Goal: Check status: Check status

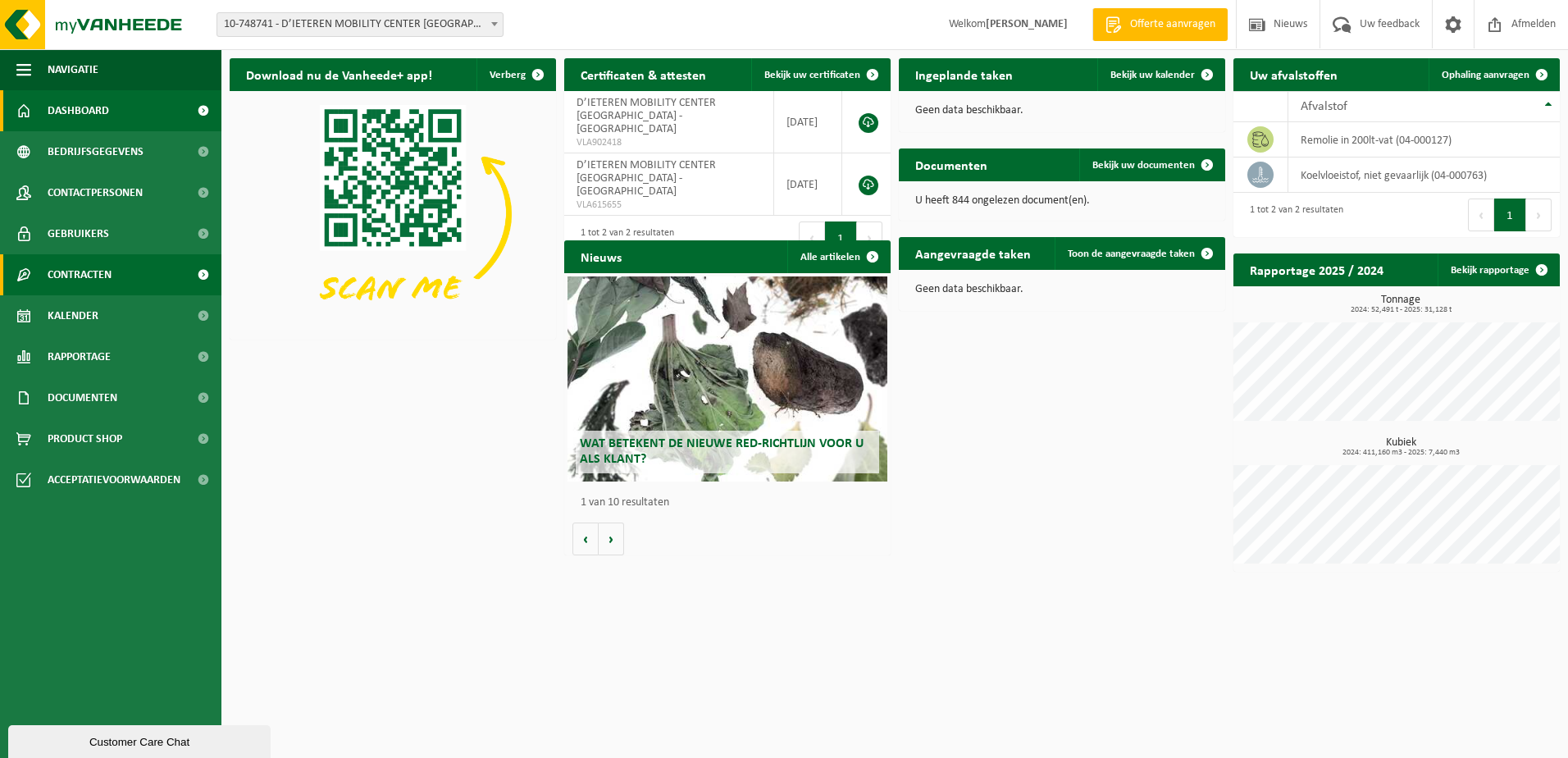
click at [198, 273] on span at bounding box center [203, 274] width 37 height 41
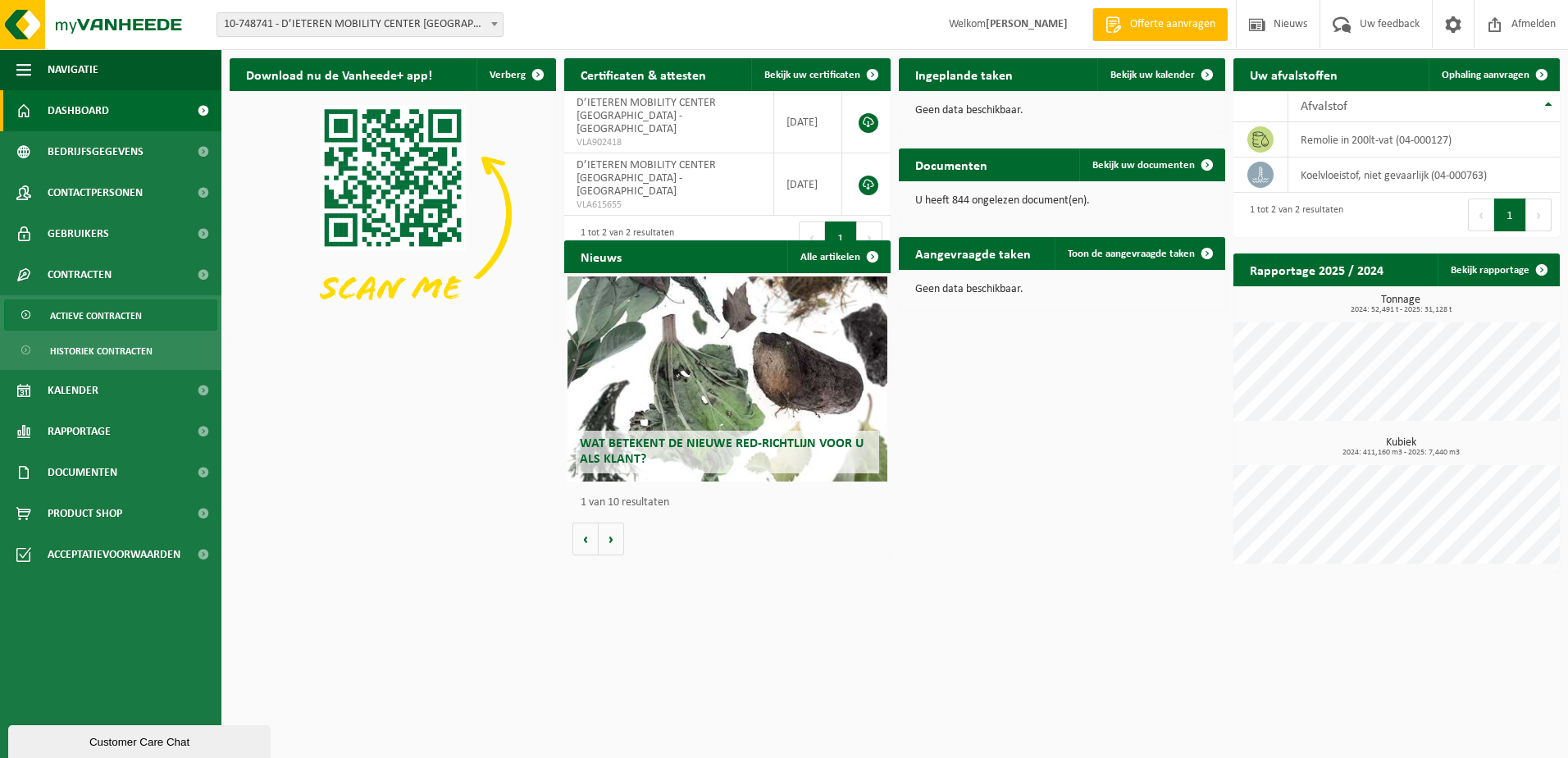
click at [116, 319] on span "Actieve contracten" at bounding box center [96, 316] width 92 height 32
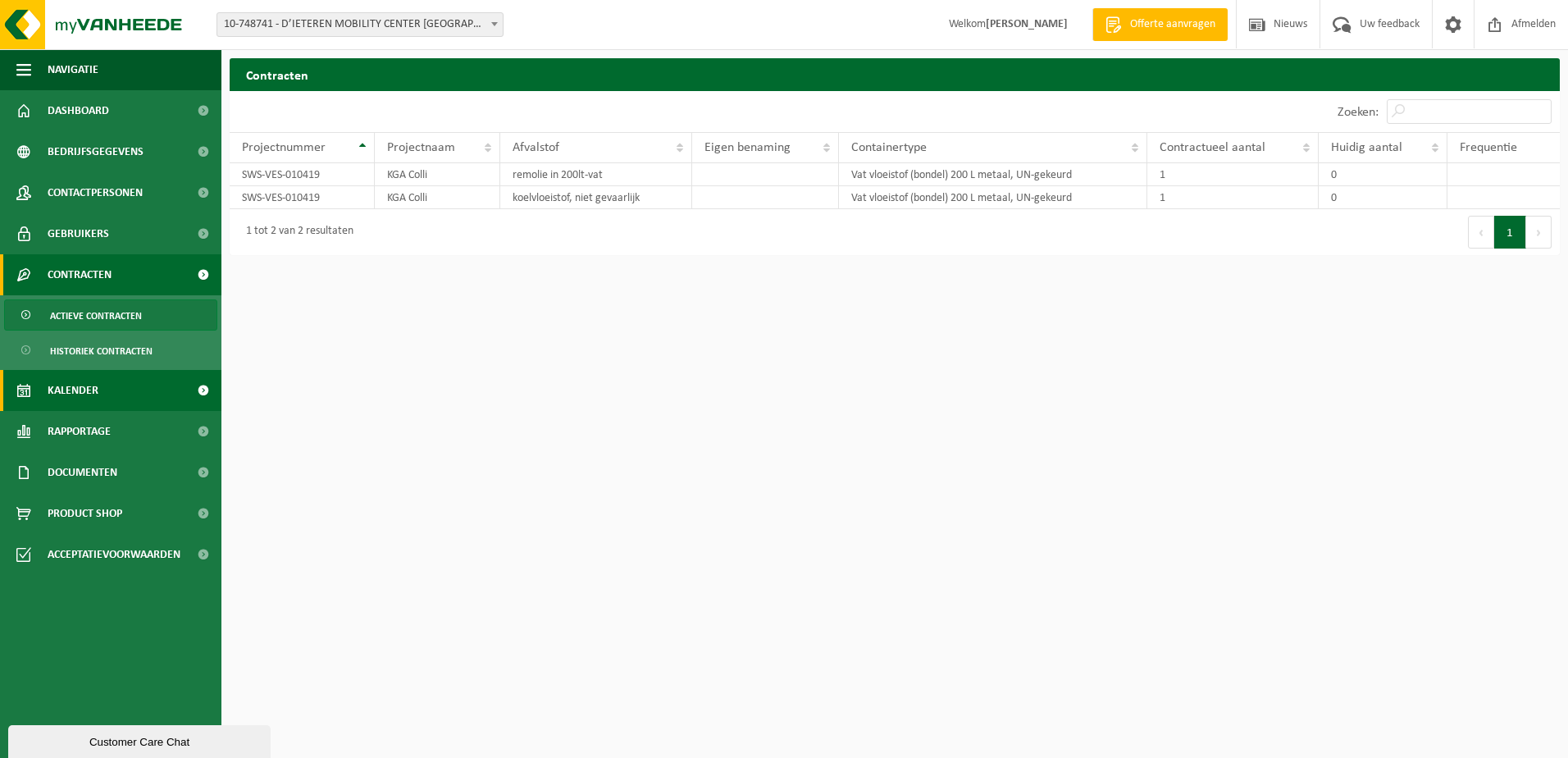
click at [162, 396] on link "Kalender" at bounding box center [111, 390] width 222 height 41
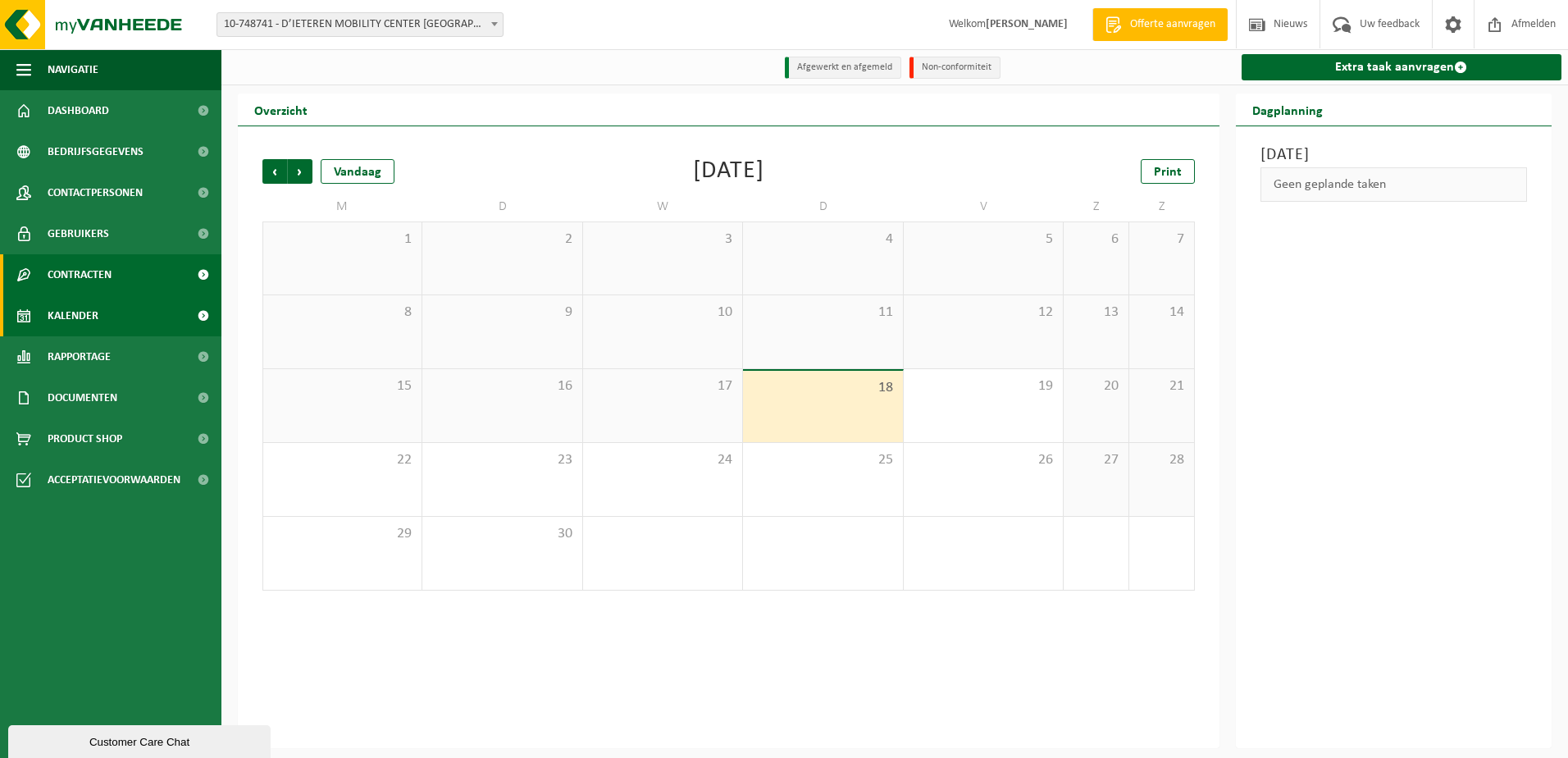
click at [133, 270] on link "Contracten" at bounding box center [111, 274] width 222 height 41
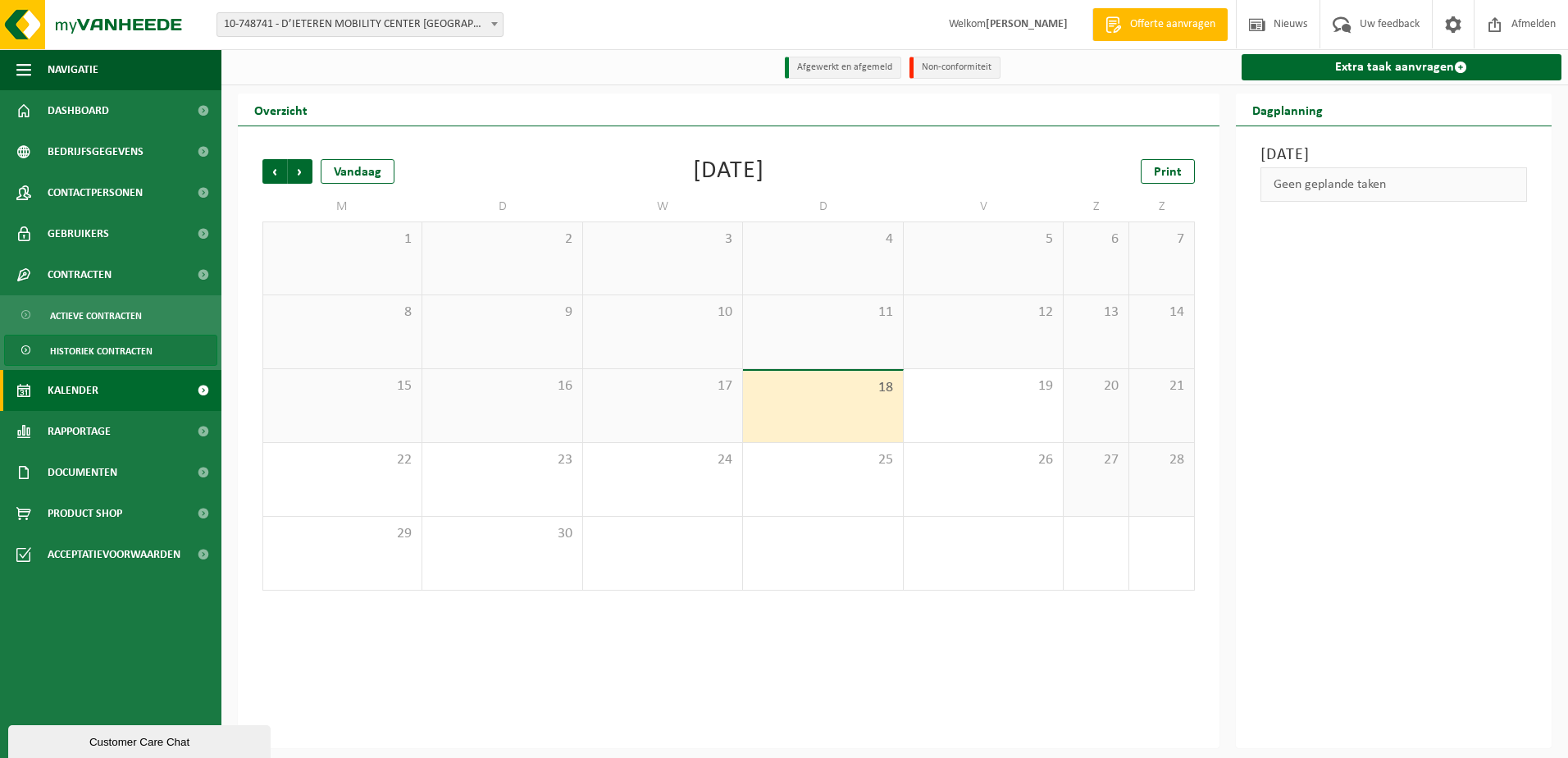
click at [98, 347] on span "Historiek contracten" at bounding box center [102, 351] width 103 height 32
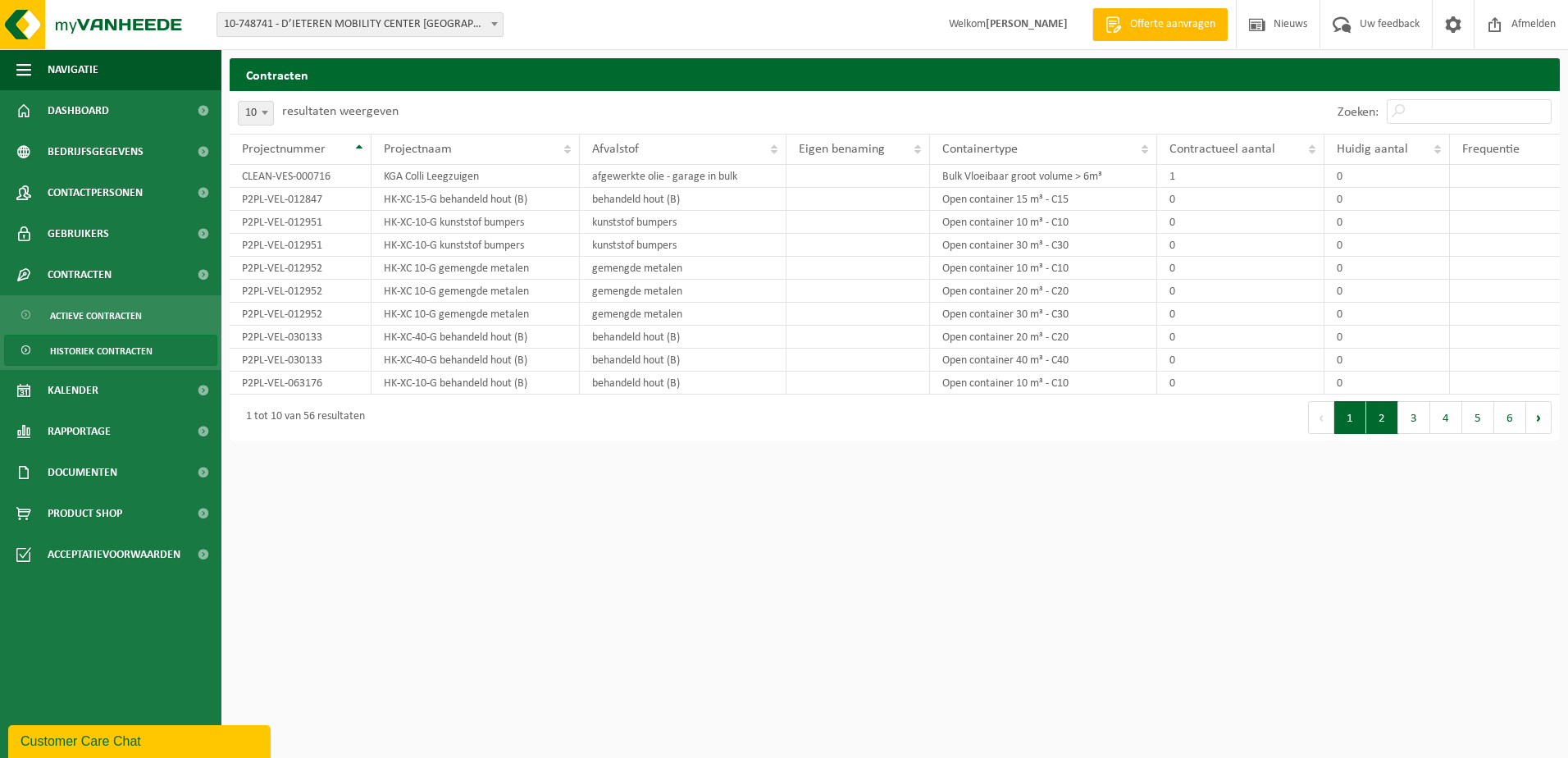
click at [1387, 421] on button "2" at bounding box center [1382, 417] width 32 height 33
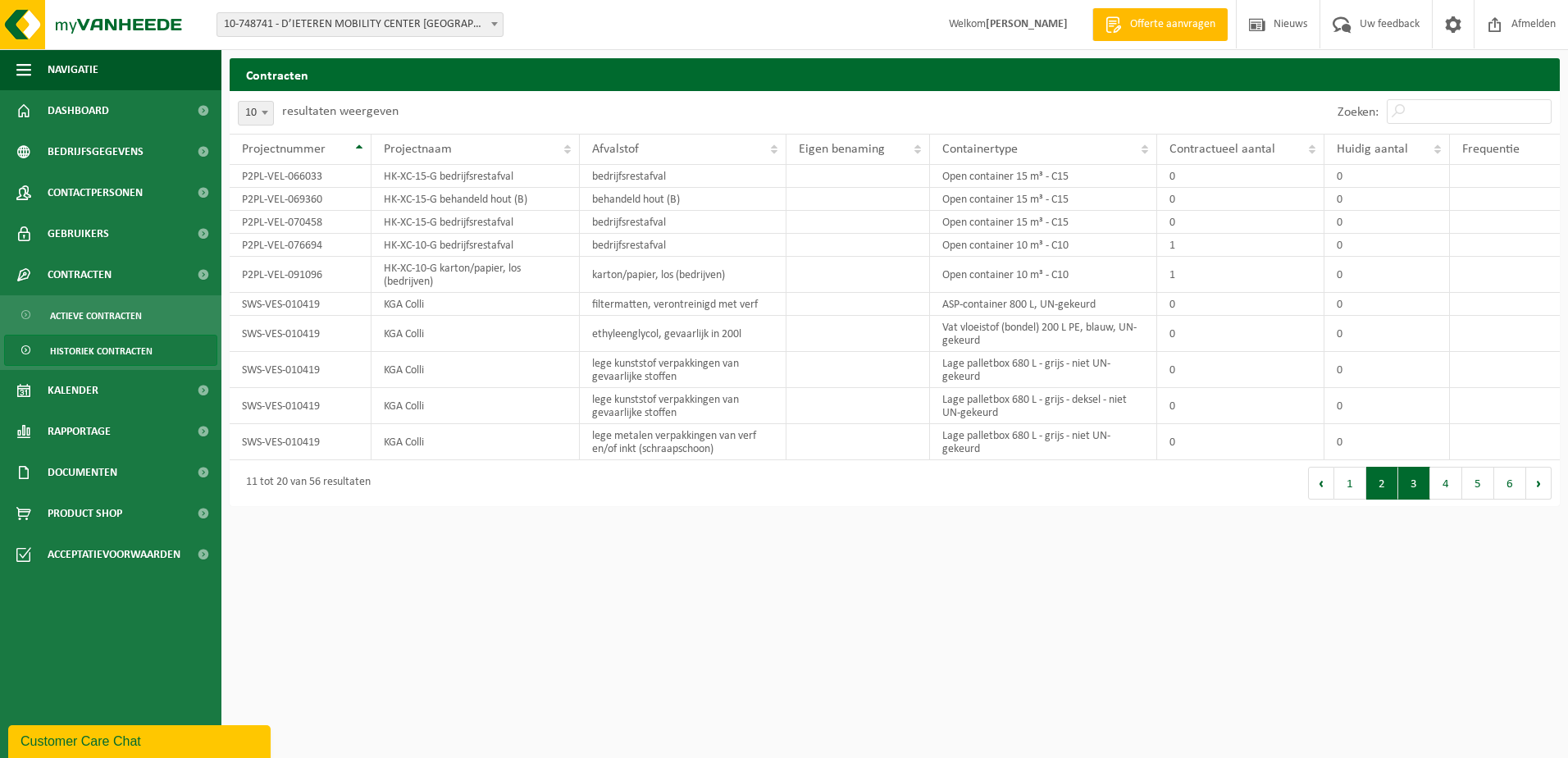
click at [1415, 482] on button "3" at bounding box center [1414, 483] width 32 height 33
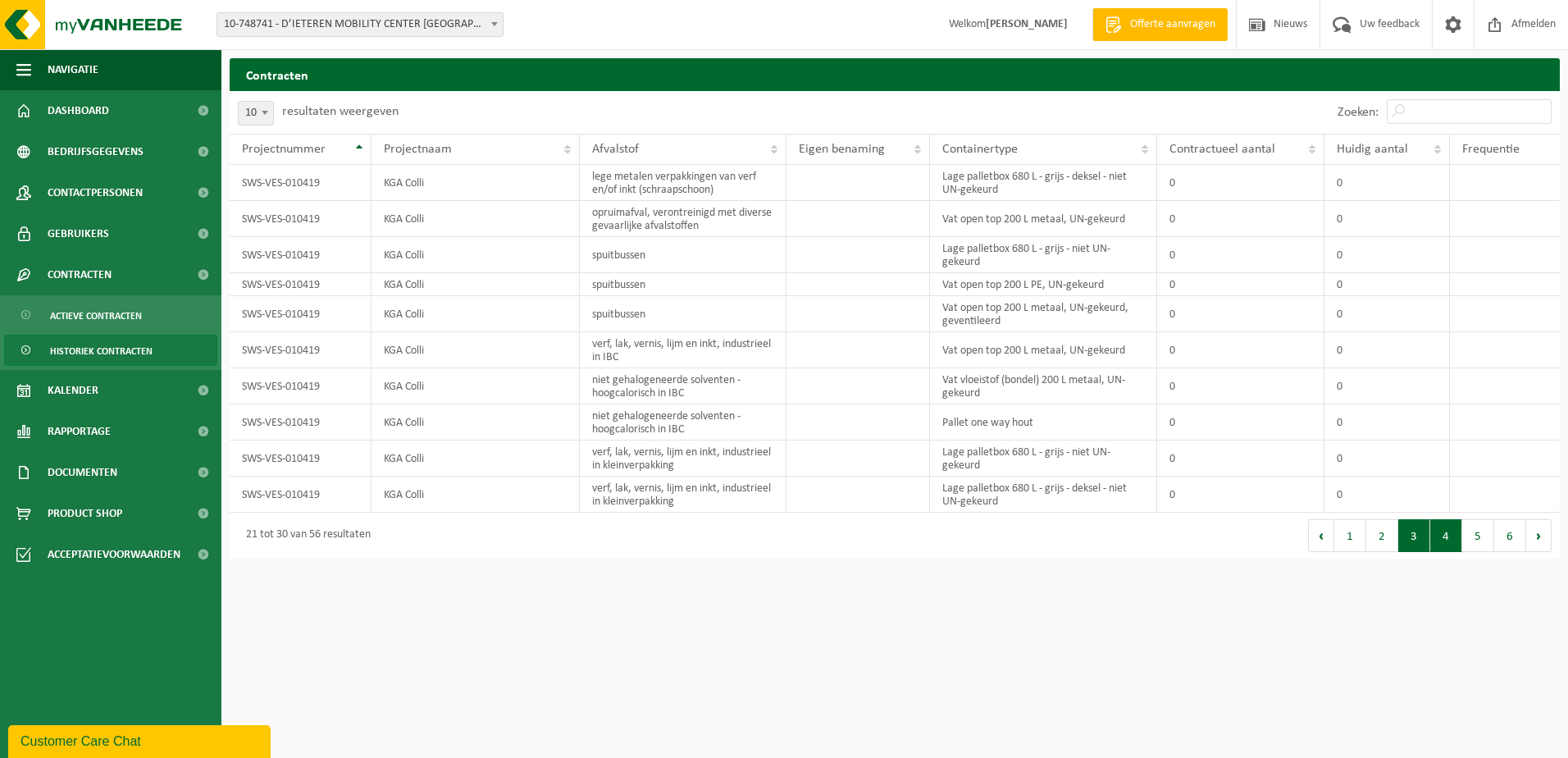
click at [1441, 534] on button "4" at bounding box center [1446, 535] width 32 height 33
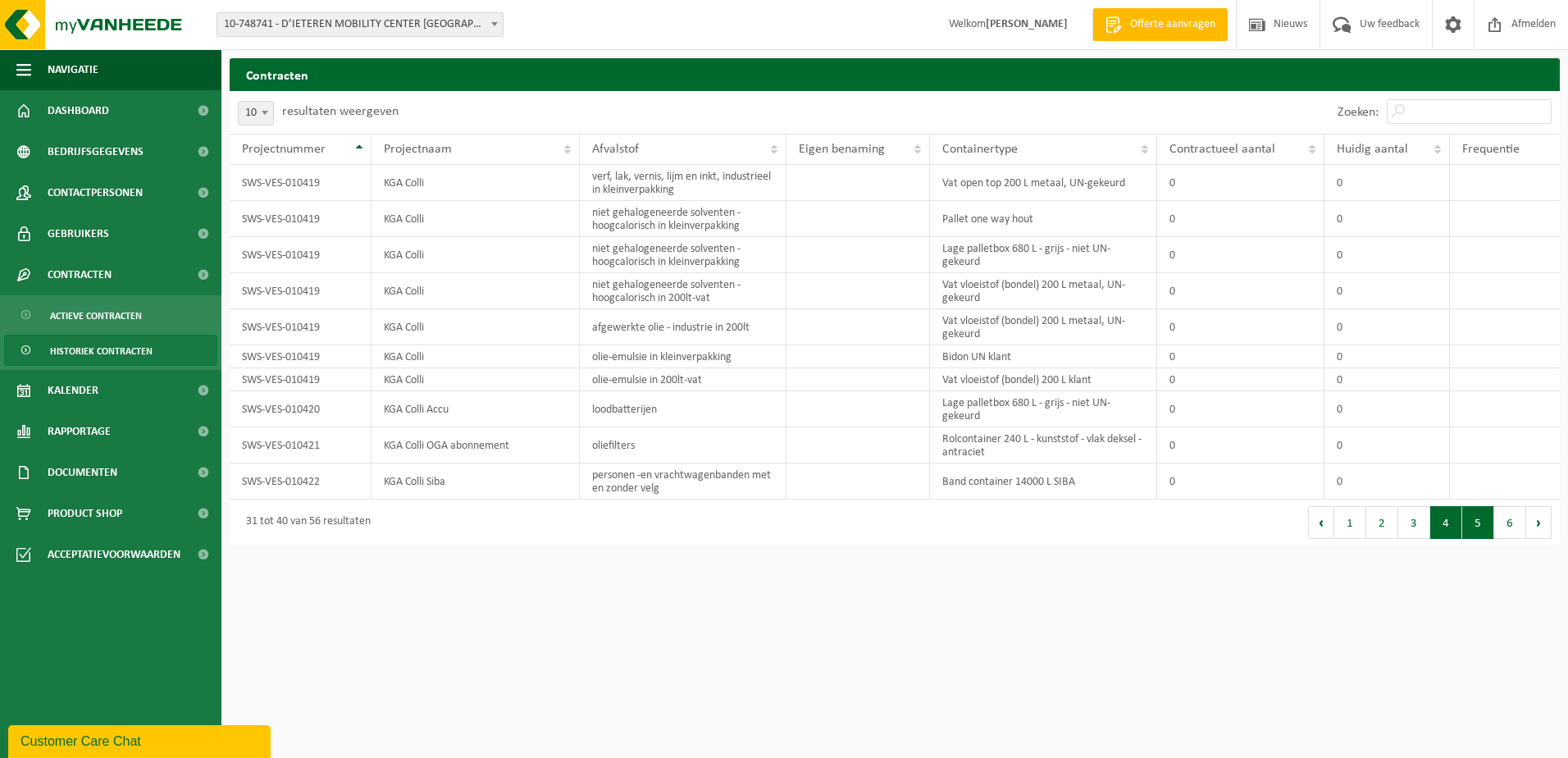
click at [1475, 532] on button "5" at bounding box center [1478, 521] width 32 height 33
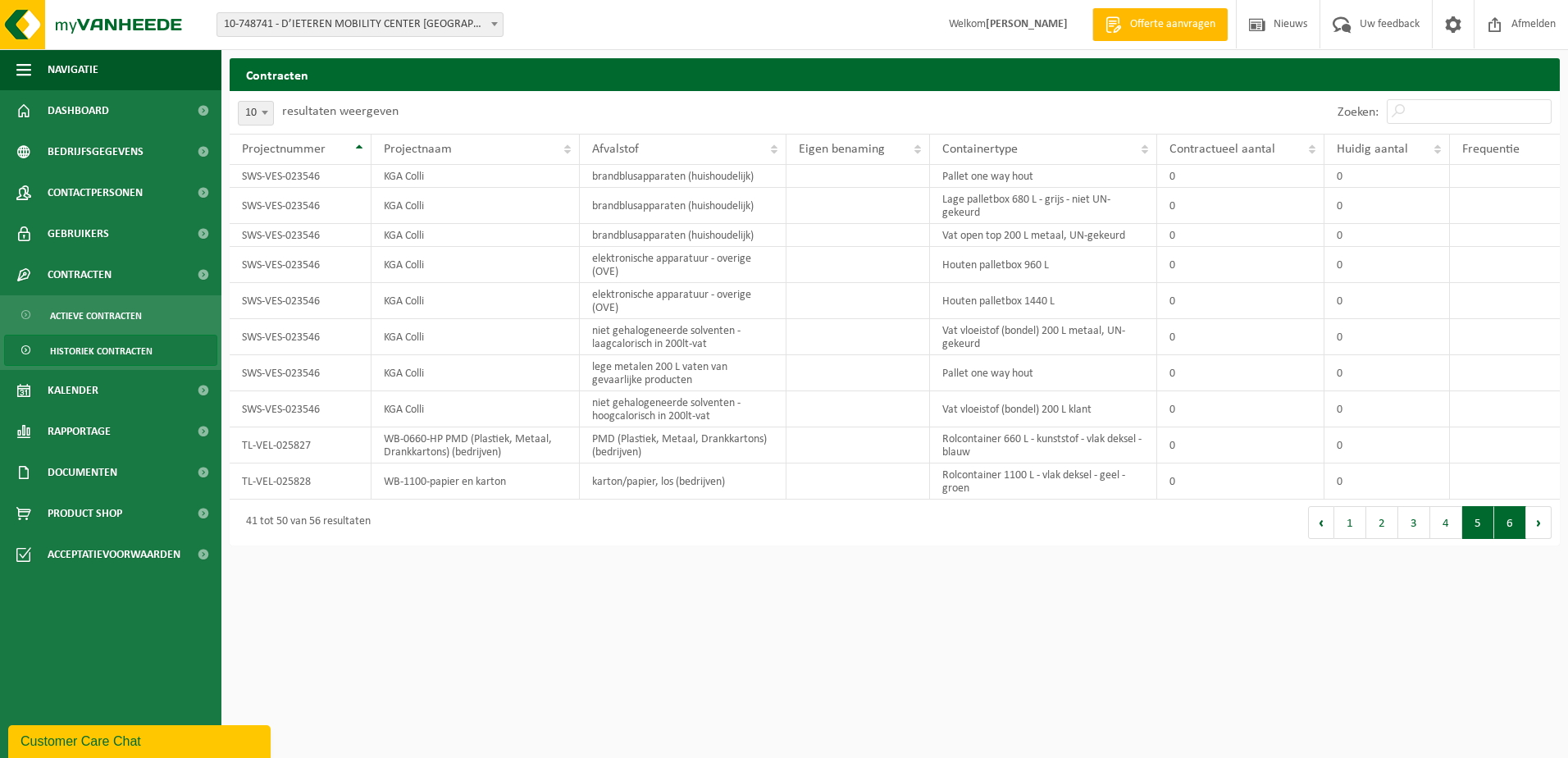
click at [1506, 530] on button "6" at bounding box center [1510, 521] width 32 height 33
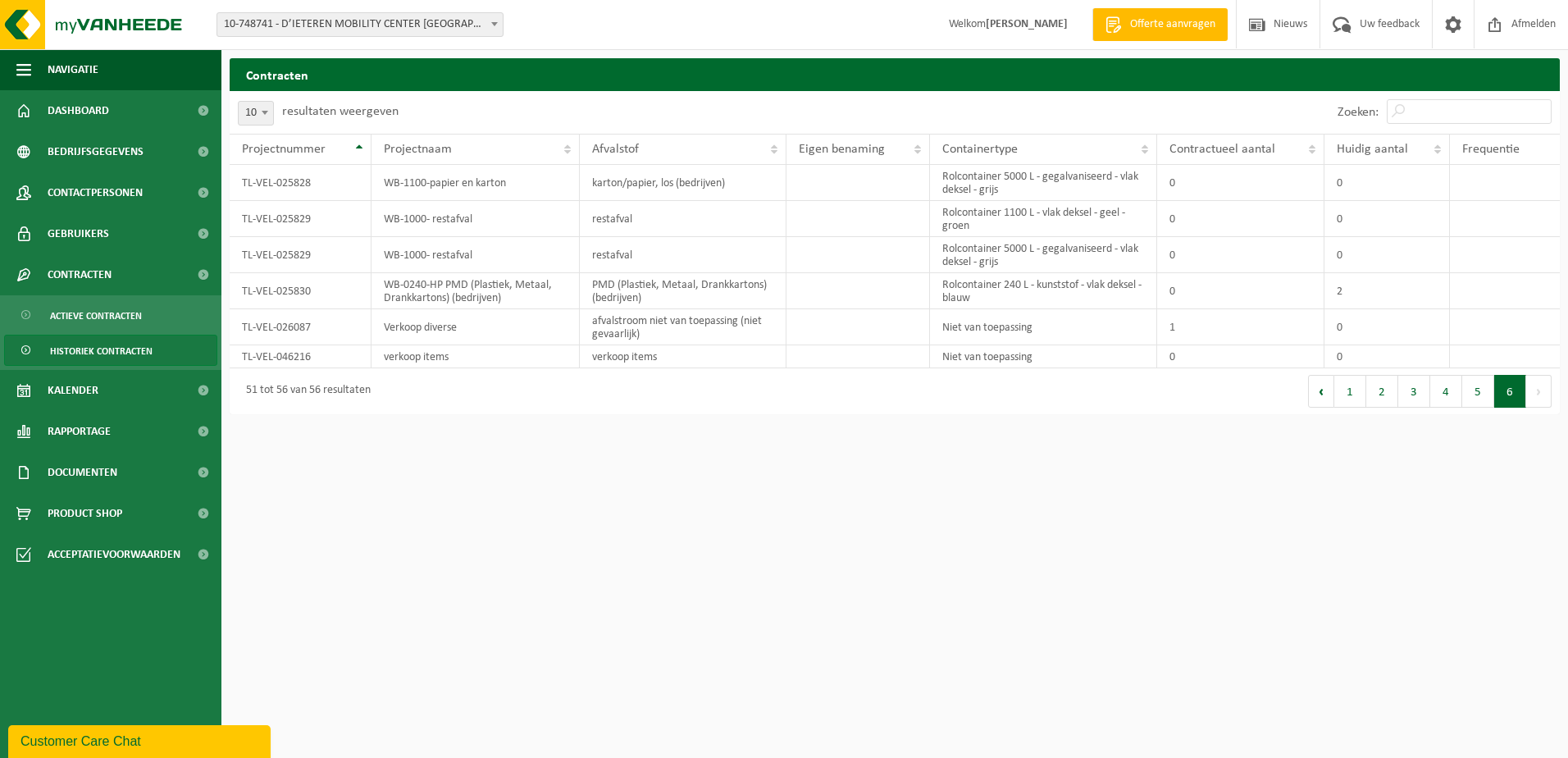
click at [1542, 394] on button "Volgende" at bounding box center [1539, 391] width 26 height 33
click at [84, 310] on span "Actieve contracten" at bounding box center [96, 316] width 92 height 32
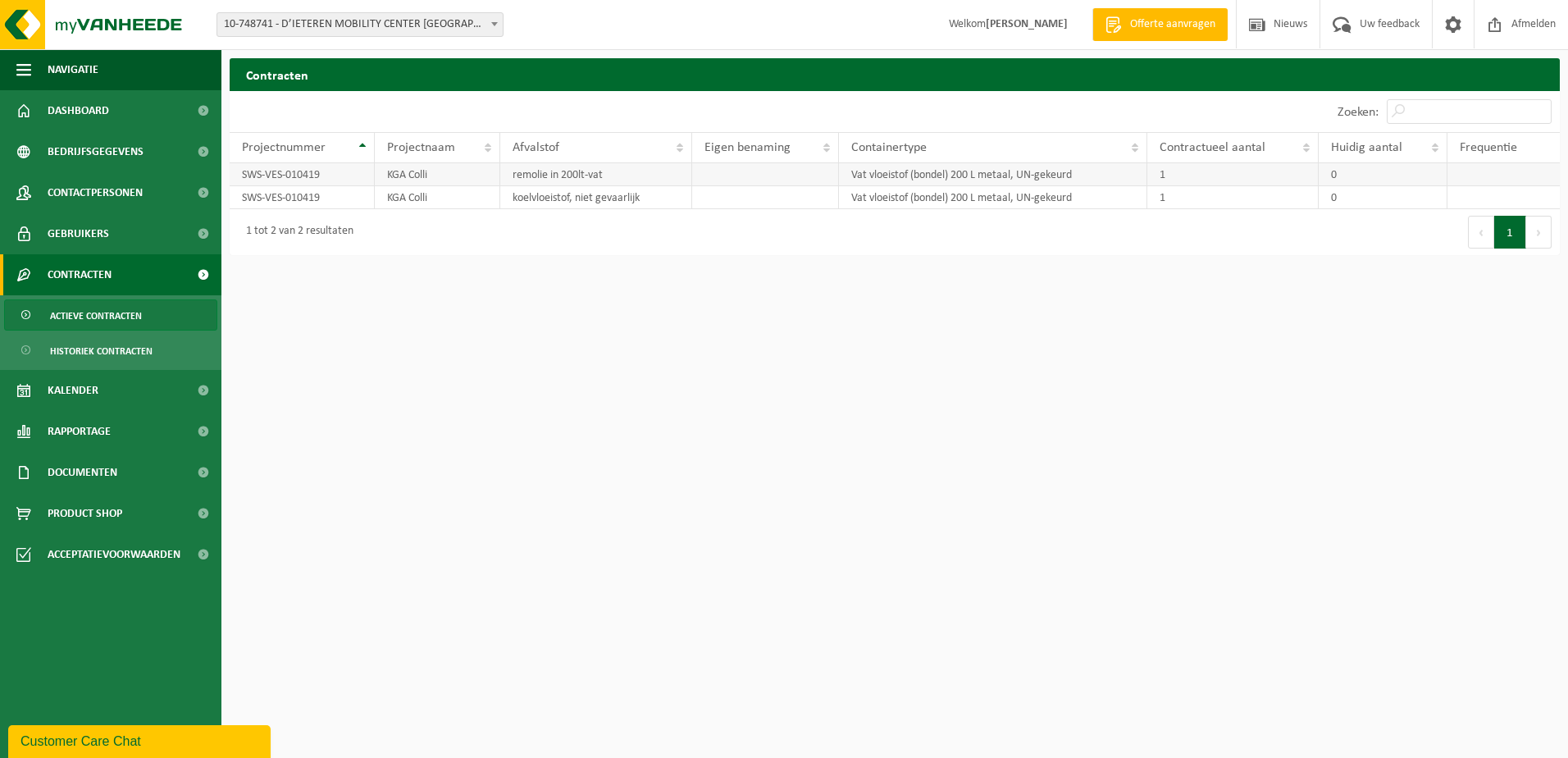
click at [1083, 173] on td "Vat vloeistof (bondel) 200 L metaal, UN-gekeurd" at bounding box center [993, 174] width 309 height 23
click at [164, 104] on link "Dashboard" at bounding box center [111, 110] width 222 height 41
